Goal: Information Seeking & Learning: Learn about a topic

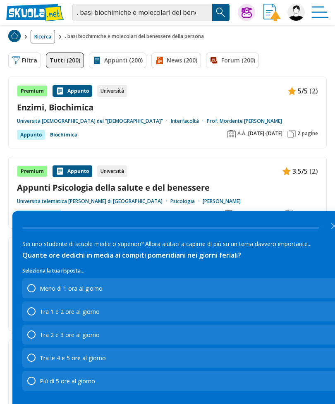
click at [326, 224] on icon "Close the survey" at bounding box center [334, 225] width 17 height 17
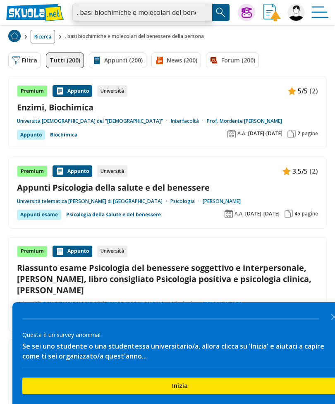
click at [83, 12] on input ". basi biochimiche e molecolari del benessere della persona" at bounding box center [142, 12] width 140 height 17
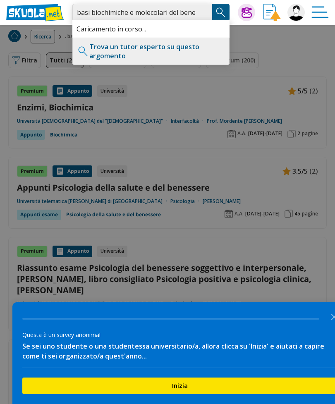
type input "basi biochimiche e molecolari del benessere della persona"
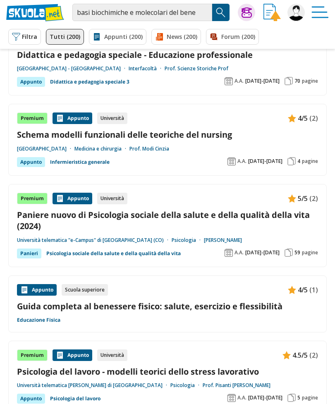
scroll to position [599, 0]
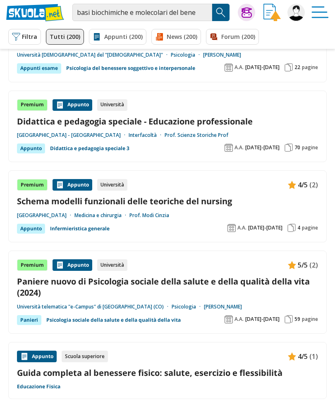
click at [19, 34] on img at bounding box center [16, 37] width 8 height 8
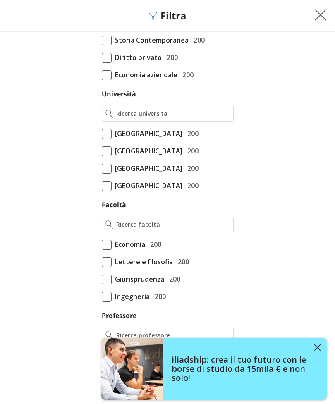
scroll to position [214, 0]
click at [189, 110] on input "Università" at bounding box center [172, 114] width 113 height 8
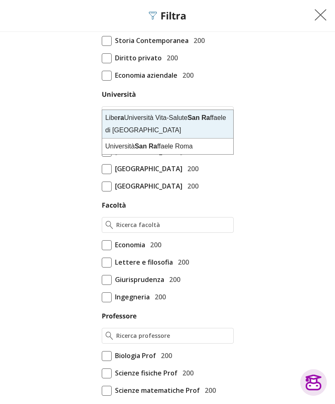
click at [167, 148] on div "[GEOGRAPHIC_DATA]" at bounding box center [167, 146] width 131 height 16
type input "[GEOGRAPHIC_DATA][PERSON_NAME]"
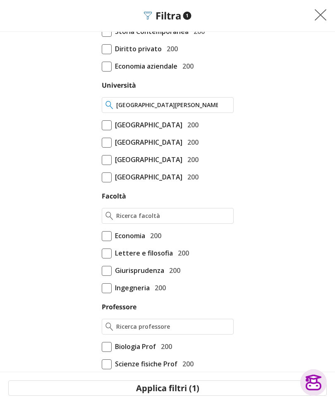
scroll to position [207, 0]
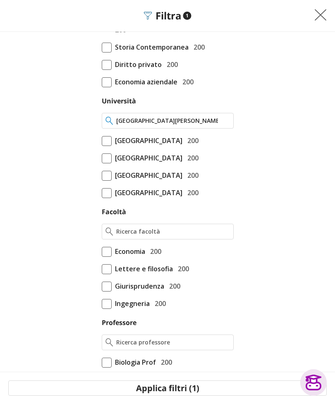
click at [201, 117] on input "[GEOGRAPHIC_DATA][PERSON_NAME]" at bounding box center [172, 121] width 113 height 8
click at [228, 117] on input "[GEOGRAPHIC_DATA][PERSON_NAME]" at bounding box center [172, 121] width 113 height 8
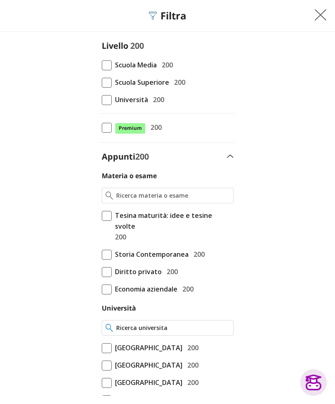
scroll to position [0, 0]
click at [319, 17] on img at bounding box center [320, 15] width 12 height 12
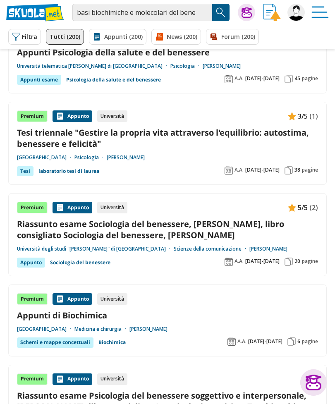
scroll to position [204, 0]
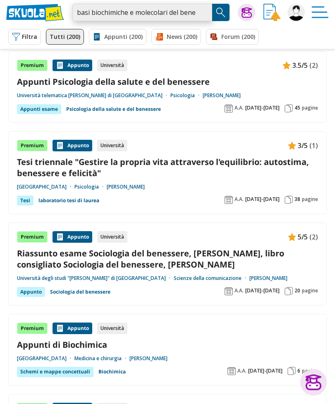
click at [182, 14] on input "basi biochimiche e molecolari del benessere della persona" at bounding box center [142, 12] width 140 height 17
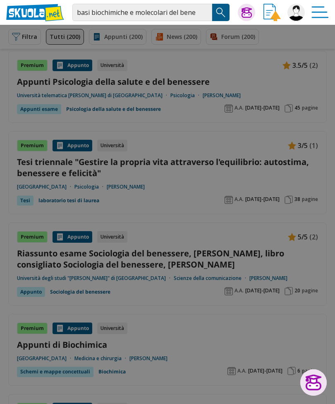
click at [198, 107] on div at bounding box center [167, 202] width 335 height 404
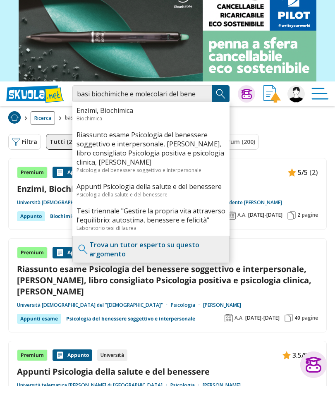
scroll to position [19, 0]
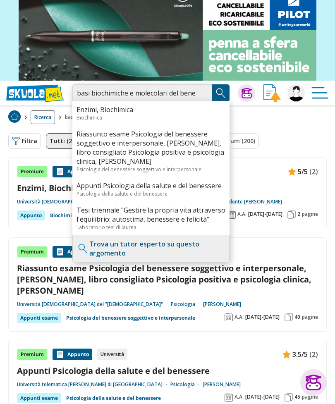
click at [189, 91] on input "basi biochimiche e molecolari del benessere della persona" at bounding box center [142, 92] width 140 height 17
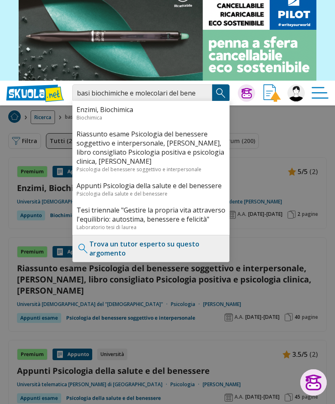
click at [219, 91] on img "Search Button" at bounding box center [220, 93] width 12 height 12
